Goal: Information Seeking & Learning: Learn about a topic

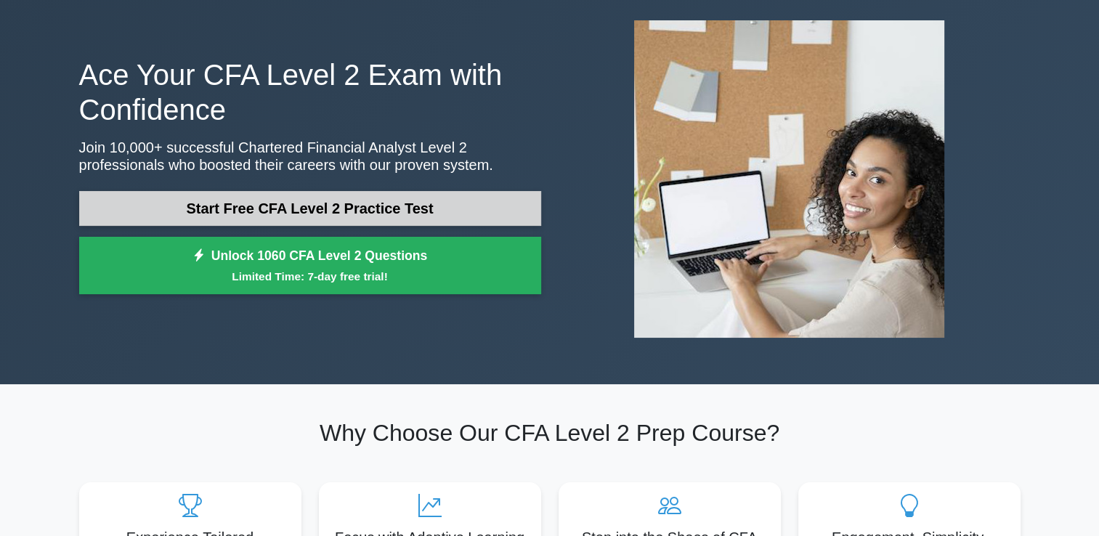
click at [372, 211] on link "Start Free CFA Level 2 Practice Test" at bounding box center [310, 208] width 462 height 35
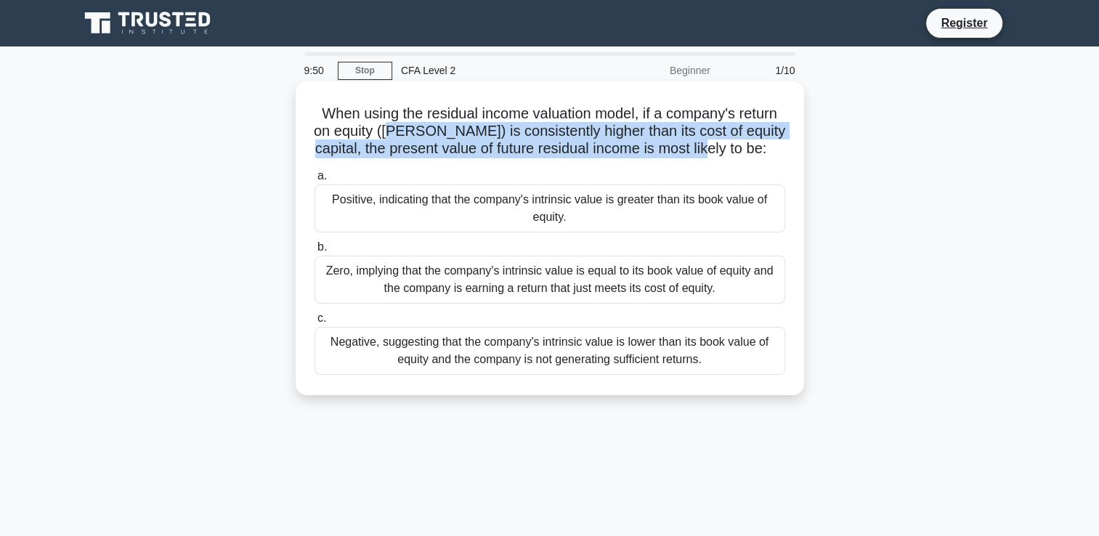
drag, startPoint x: 420, startPoint y: 139, endPoint x: 732, endPoint y: 154, distance: 311.9
click at [732, 154] on h5 "When using the residual income valuation model, if a company's return on equity…" at bounding box center [549, 132] width 473 height 54
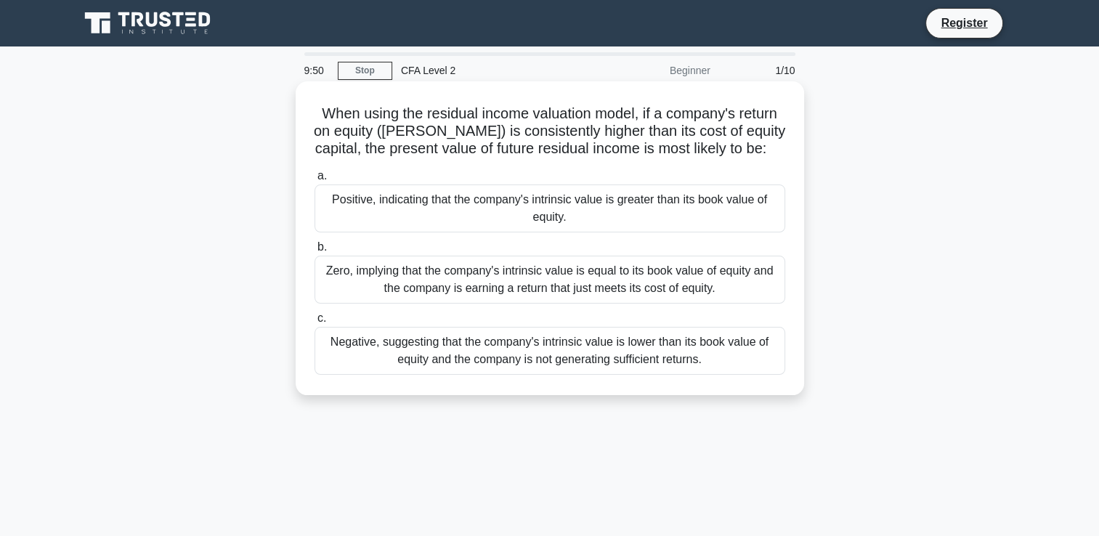
drag, startPoint x: 732, startPoint y: 154, endPoint x: 715, endPoint y: 212, distance: 60.4
click at [715, 212] on div "Positive, indicating that the company's intrinsic value is greater than its boo…" at bounding box center [549, 208] width 471 height 48
click at [314, 181] on input "a. Positive, indicating that the company's intrinsic value is greater than its …" at bounding box center [314, 175] width 0 height 9
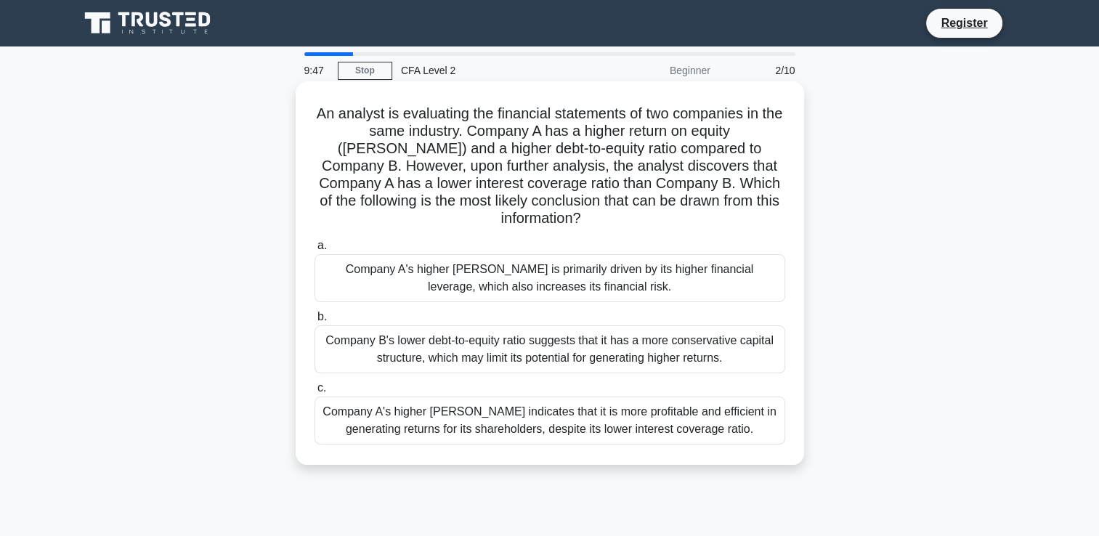
click at [593, 354] on div "Company B's lower debt-to-equity ratio suggests that it has a more conservative…" at bounding box center [549, 349] width 471 height 48
click at [314, 322] on input "b. Company B's lower debt-to-equity ratio suggests that it has a more conservat…" at bounding box center [314, 316] width 0 height 9
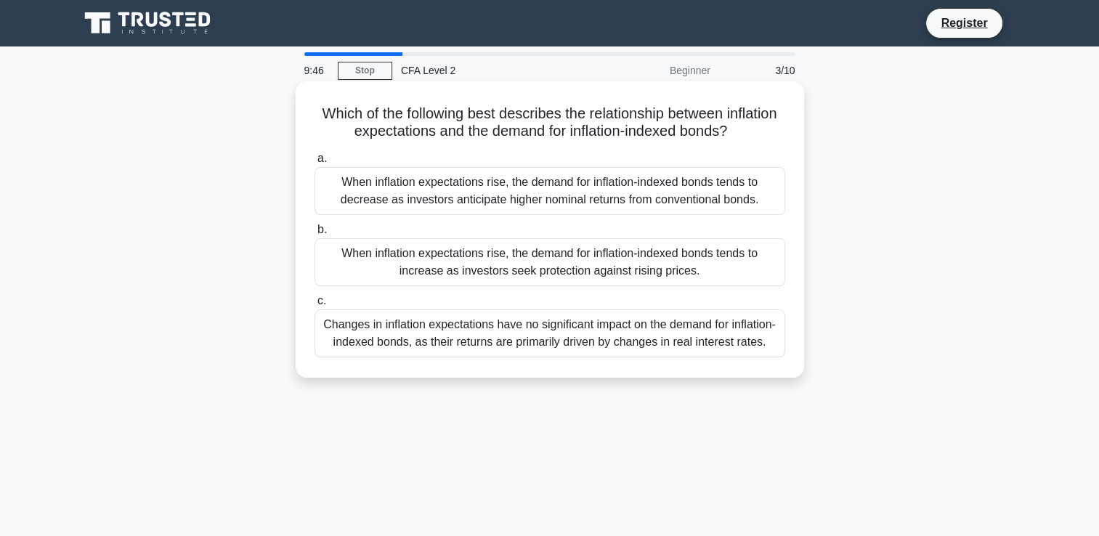
click at [545, 182] on div "When inflation expectations rise, the demand for inflation-indexed bonds tends …" at bounding box center [549, 191] width 471 height 48
click at [314, 163] on input "a. When inflation expectations rise, the demand for inflation-indexed bonds ten…" at bounding box center [314, 158] width 0 height 9
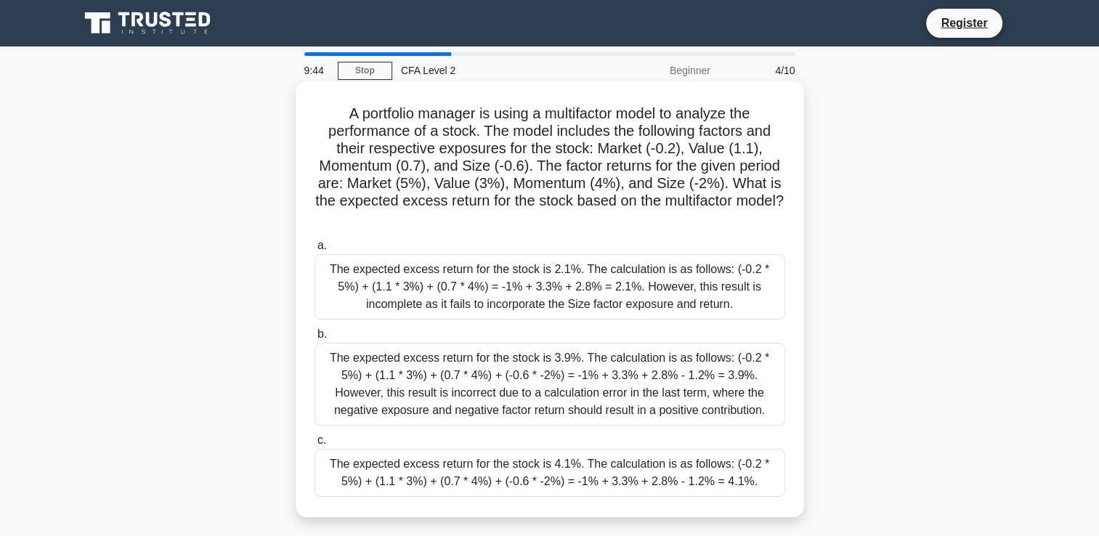
click at [552, 373] on div "The expected excess return for the stock is 3.9%. The calculation is as follows…" at bounding box center [549, 384] width 471 height 83
click at [314, 339] on input "b. The expected excess return for the stock is 3.9%. The calculation is as foll…" at bounding box center [314, 334] width 0 height 9
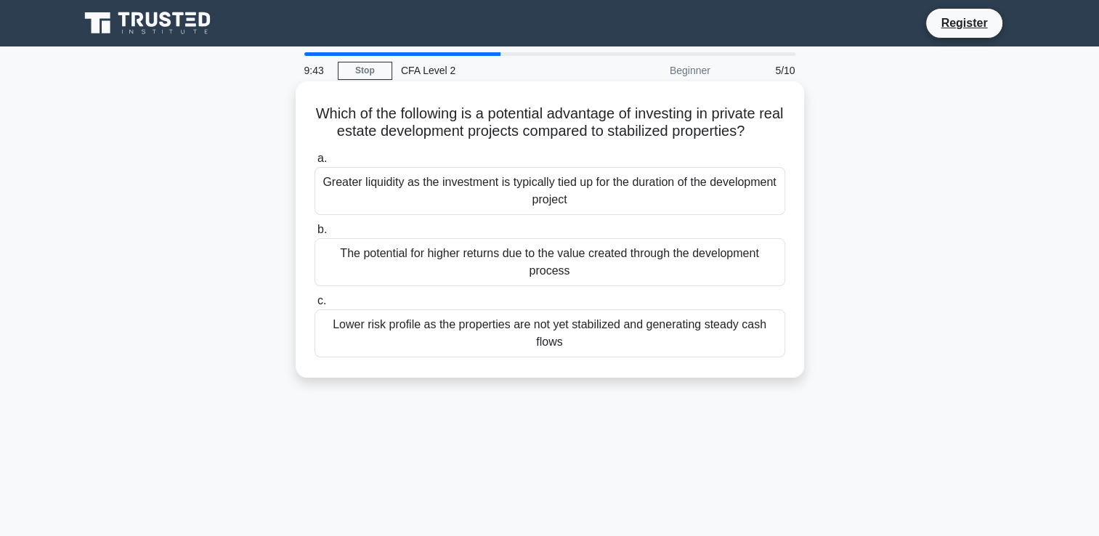
click at [552, 260] on div "The potential for higher returns due to the value created through the developme…" at bounding box center [549, 262] width 471 height 48
click at [314, 235] on input "b. The potential for higher returns due to the value created through the develo…" at bounding box center [314, 229] width 0 height 9
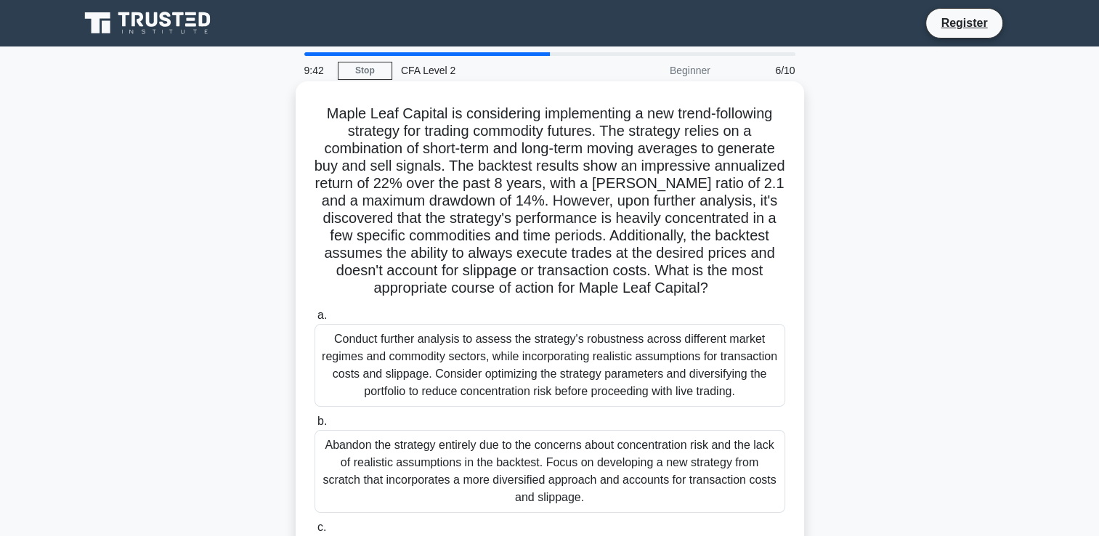
click at [555, 381] on div "Conduct further analysis to assess the strategy's robustness across different m…" at bounding box center [549, 365] width 471 height 83
click at [314, 320] on input "a. Conduct further analysis to assess the strategy's robustness across differen…" at bounding box center [314, 315] width 0 height 9
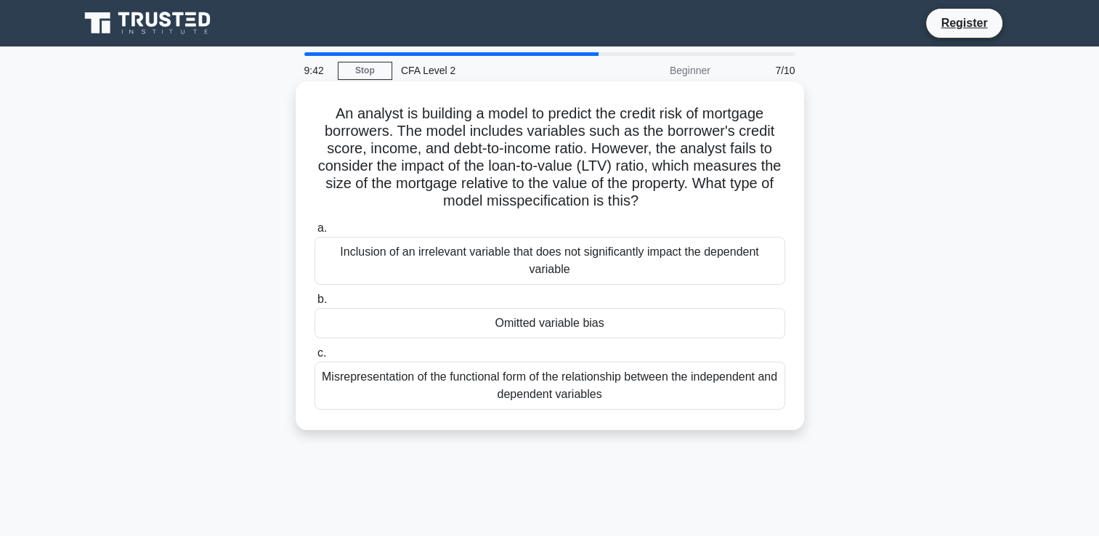
click at [553, 268] on div "Inclusion of an irrelevant variable that does not significantly impact the depe…" at bounding box center [549, 261] width 471 height 48
click at [314, 233] on input "a. Inclusion of an irrelevant variable that does not significantly impact the d…" at bounding box center [314, 228] width 0 height 9
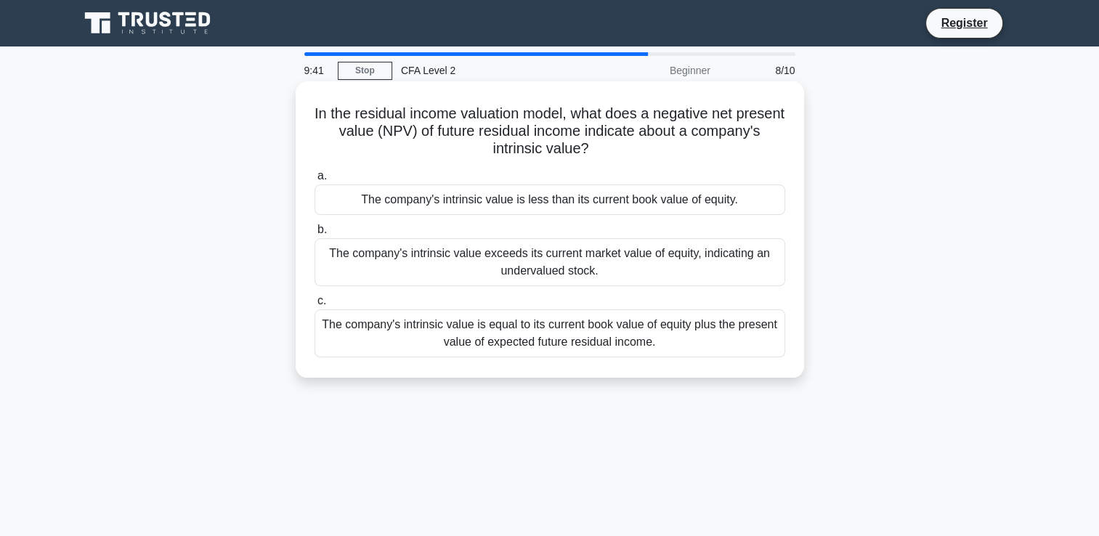
click at [559, 335] on div "The company's intrinsic value is equal to its current book value of equity plus…" at bounding box center [549, 333] width 471 height 48
click at [314, 306] on input "c. The company's intrinsic value is equal to its current book value of equity p…" at bounding box center [314, 300] width 0 height 9
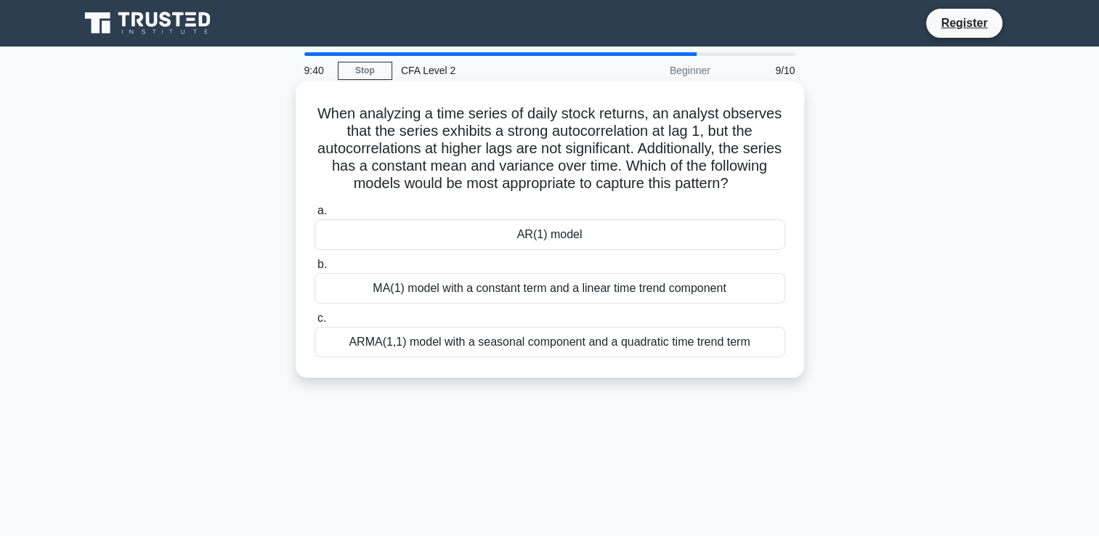
click at [552, 236] on label "a. AR(1) model" at bounding box center [549, 226] width 471 height 48
click at [314, 216] on input "a. AR(1) model" at bounding box center [314, 210] width 0 height 9
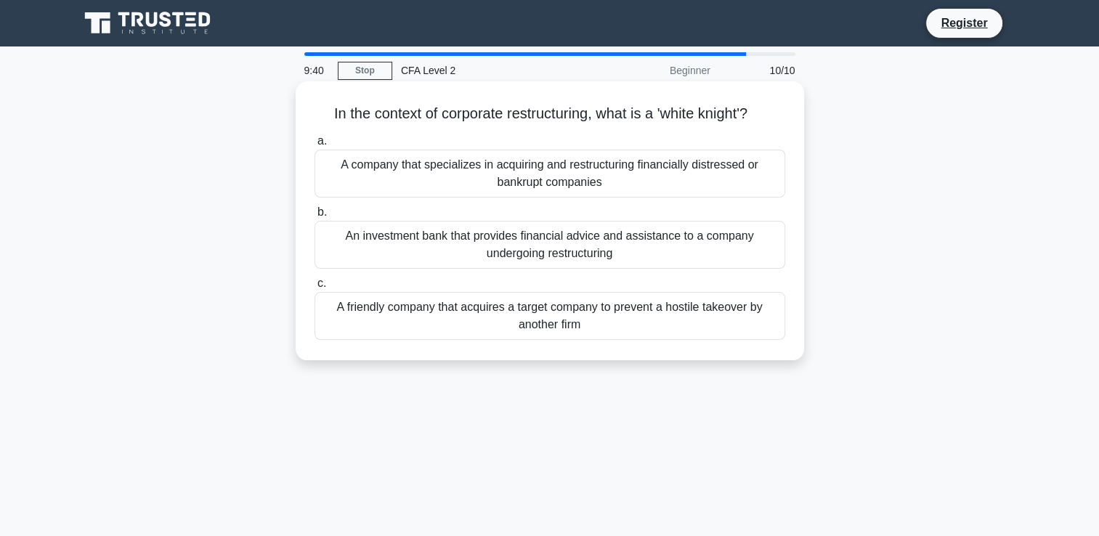
click at [555, 258] on div "An investment bank that provides financial advice and assistance to a company u…" at bounding box center [549, 245] width 471 height 48
click at [314, 217] on input "b. An investment bank that provides financial advice and assistance to a compan…" at bounding box center [314, 212] width 0 height 9
